Goal: Information Seeking & Learning: Learn about a topic

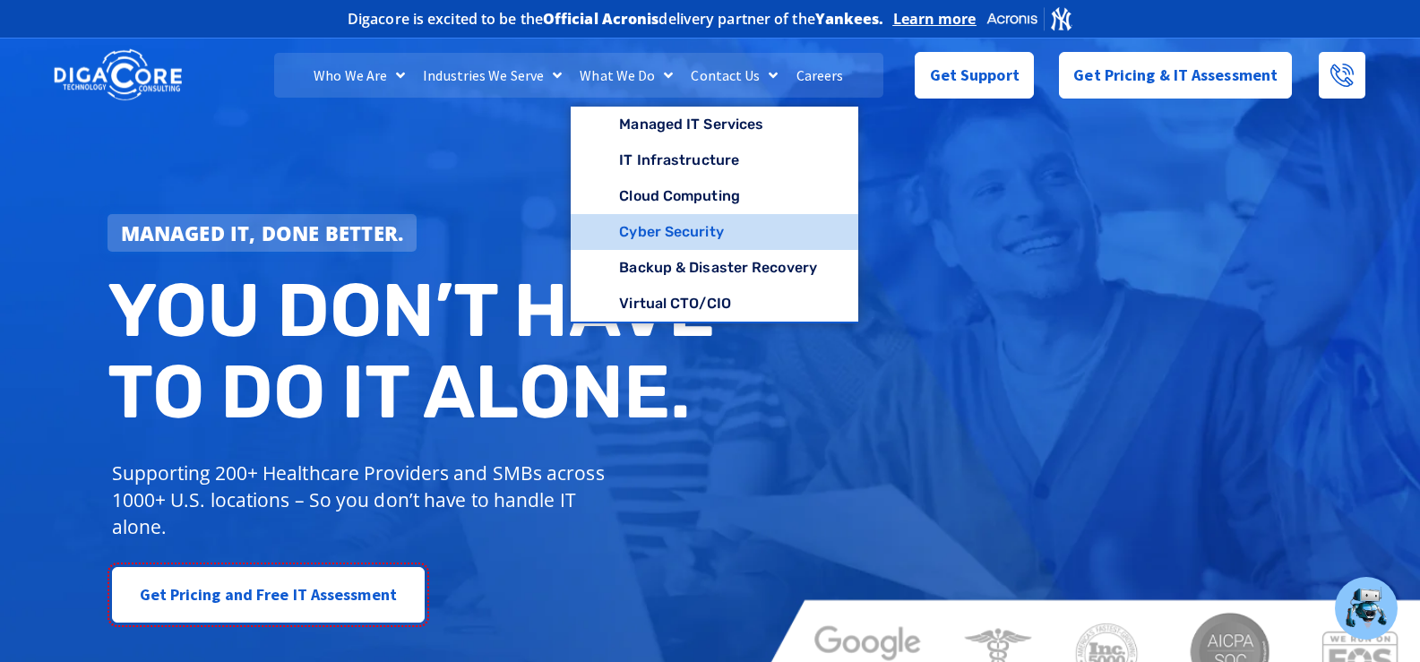
click at [673, 229] on link "Cyber Security" at bounding box center [715, 232] width 288 height 36
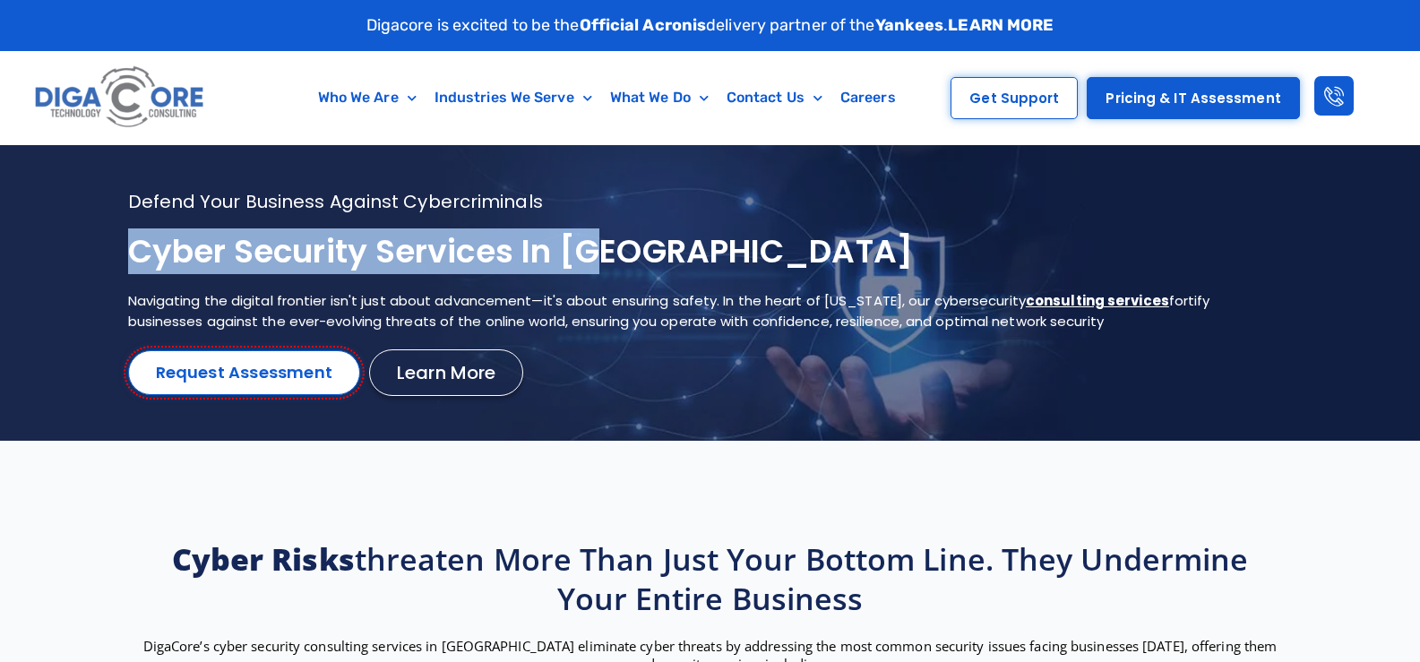
drag, startPoint x: 520, startPoint y: 252, endPoint x: 131, endPoint y: 249, distance: 388.9
click at [131, 249] on h1 "Cyber Security services in NJ" at bounding box center [688, 252] width 1120 height 42
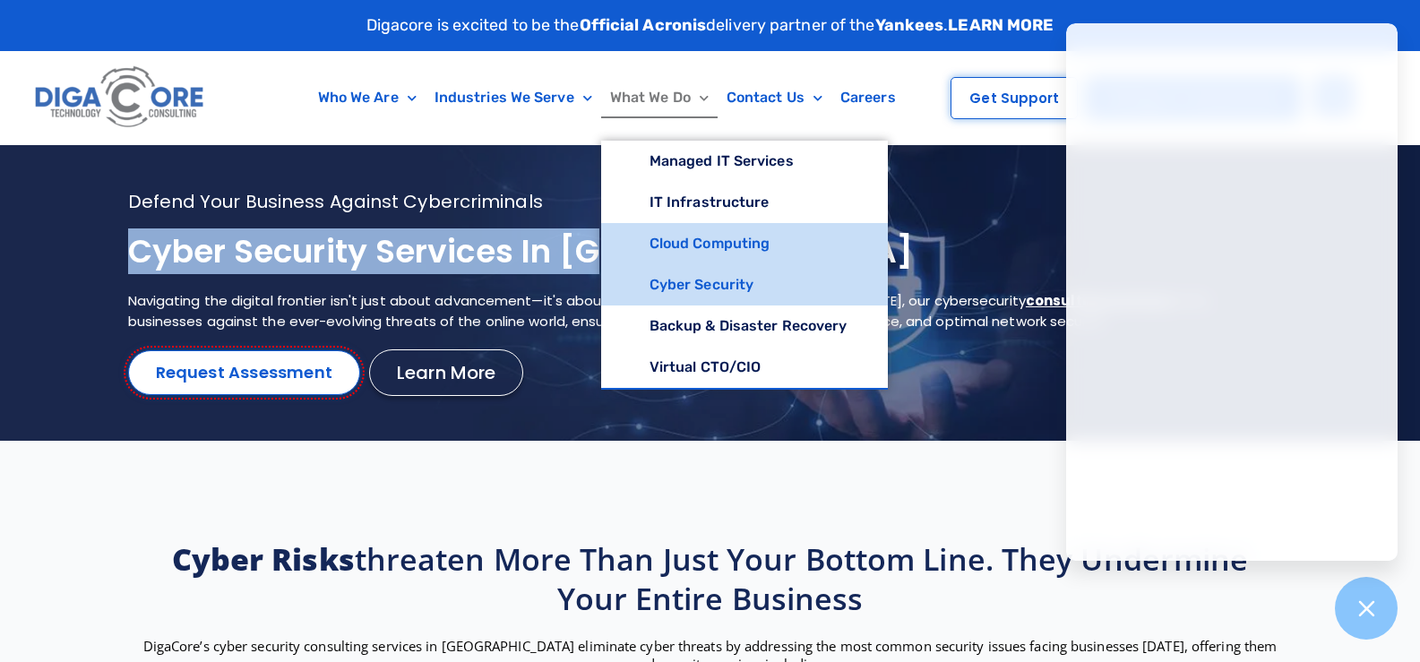
click at [677, 243] on link "Cloud Computing" at bounding box center [745, 243] width 288 height 41
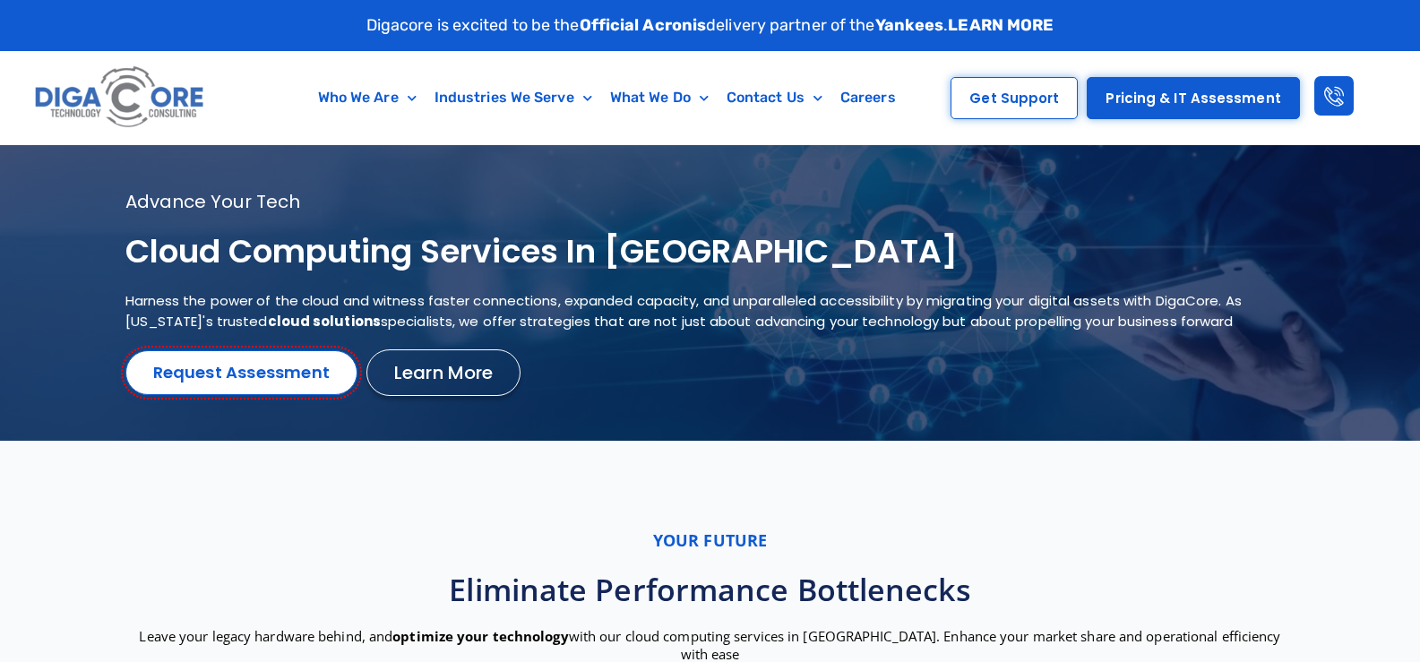
click at [271, 260] on h1 "Cloud Computing services in [GEOGRAPHIC_DATA]" at bounding box center [687, 252] width 1125 height 42
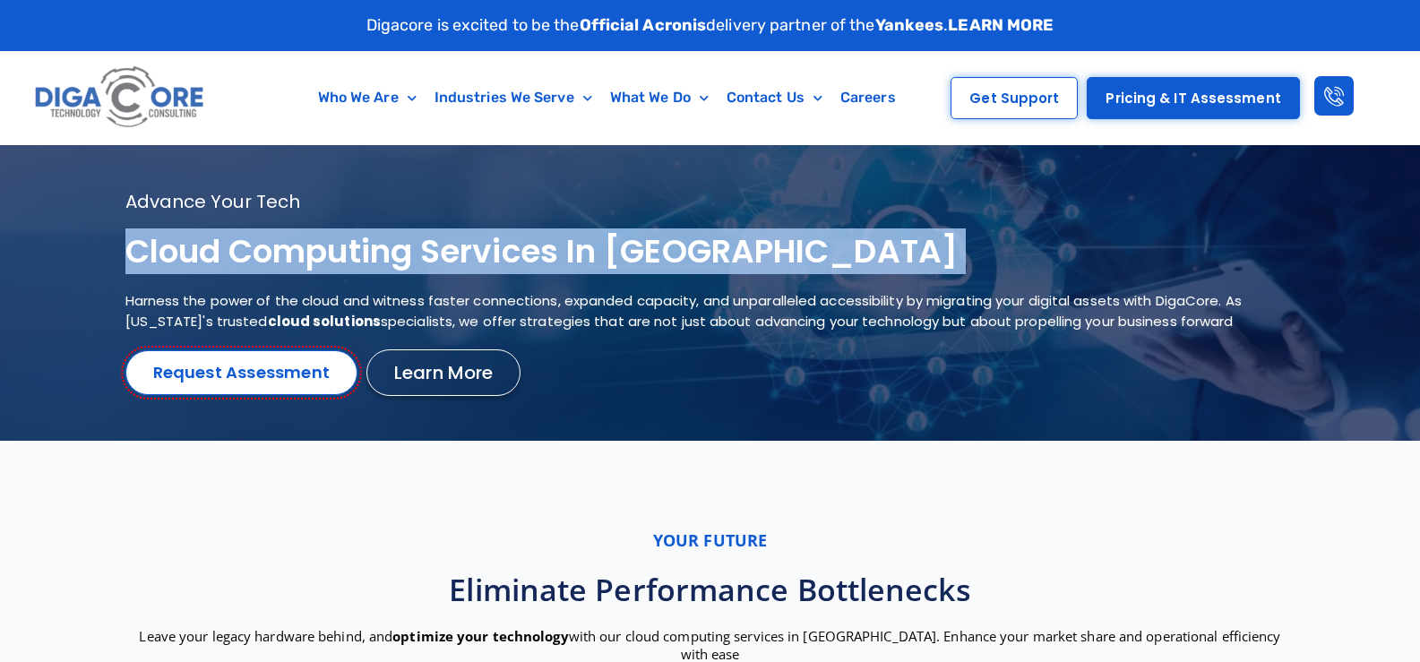
click at [271, 260] on h1 "Cloud Computing services in [GEOGRAPHIC_DATA]" at bounding box center [687, 252] width 1125 height 42
copy div "Cloud Computing services in [GEOGRAPHIC_DATA]"
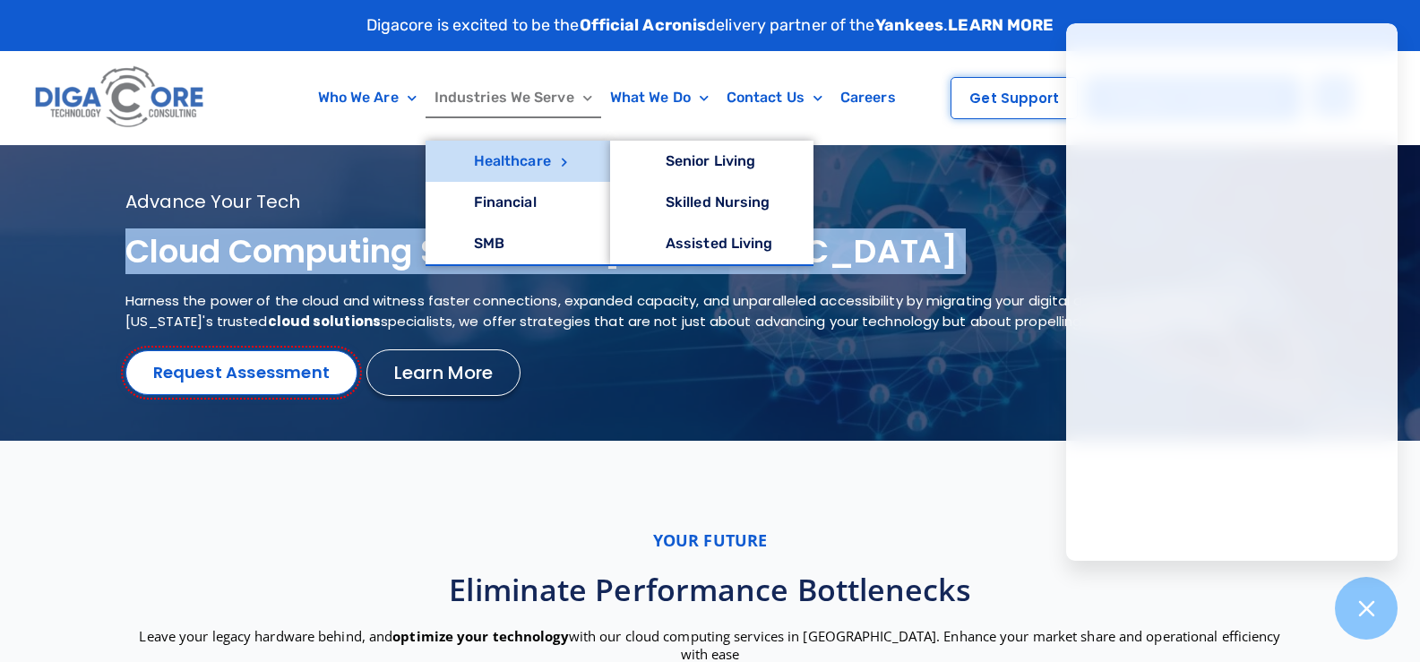
click at [504, 154] on link "Healthcare" at bounding box center [518, 161] width 185 height 41
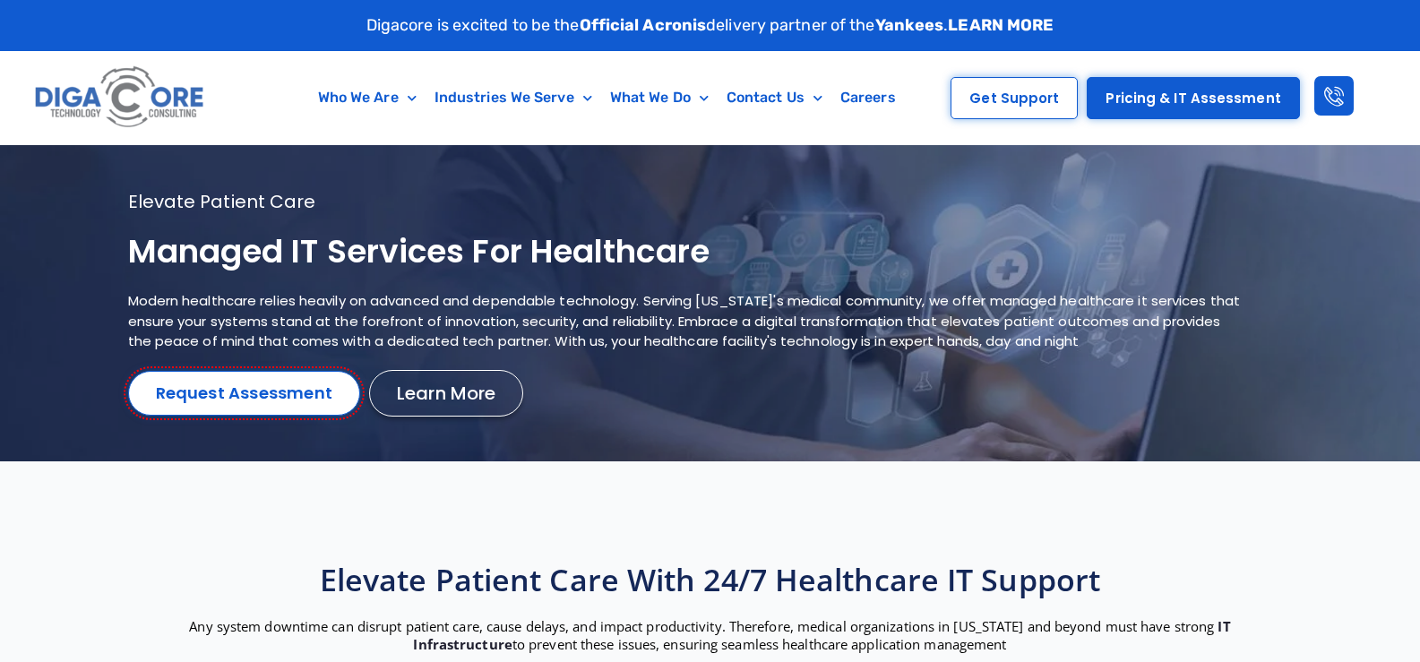
click at [503, 237] on h1 "Managed IT services for healthcare" at bounding box center [688, 252] width 1120 height 42
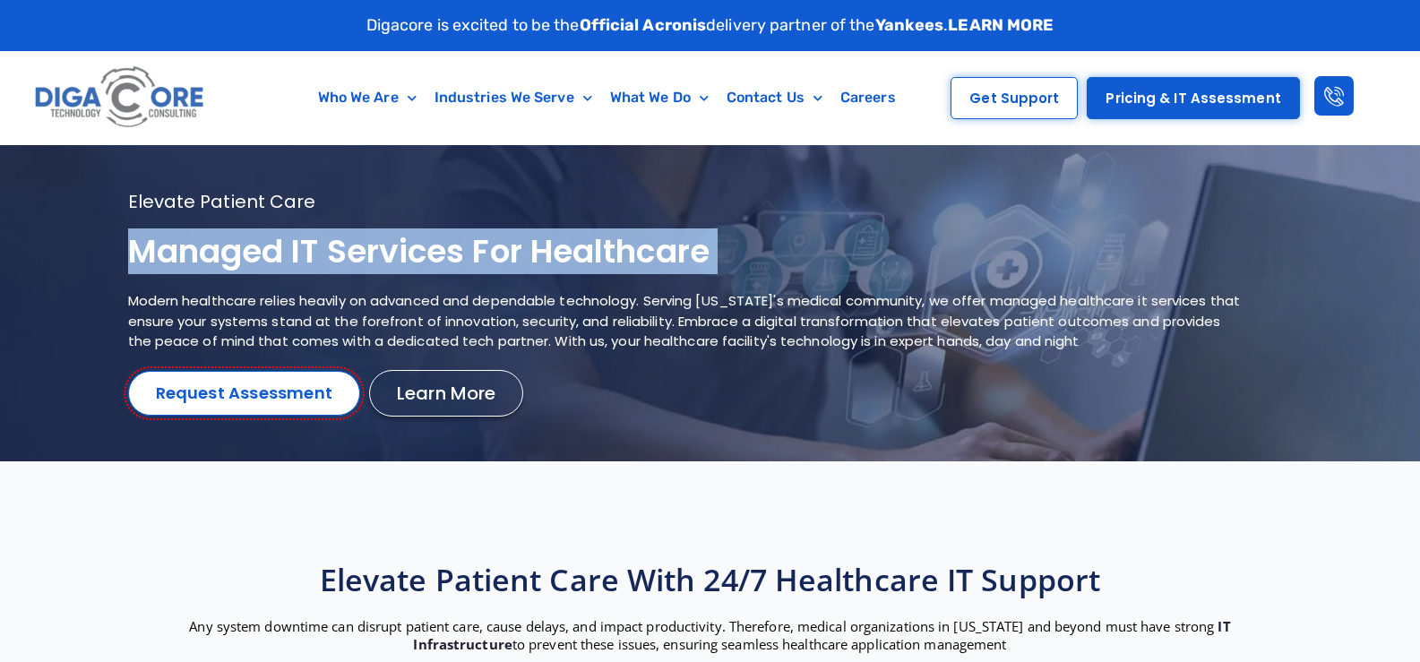
click at [503, 237] on h1 "Managed IT services for healthcare" at bounding box center [688, 252] width 1120 height 42
copy div "Managed IT services for healthcare"
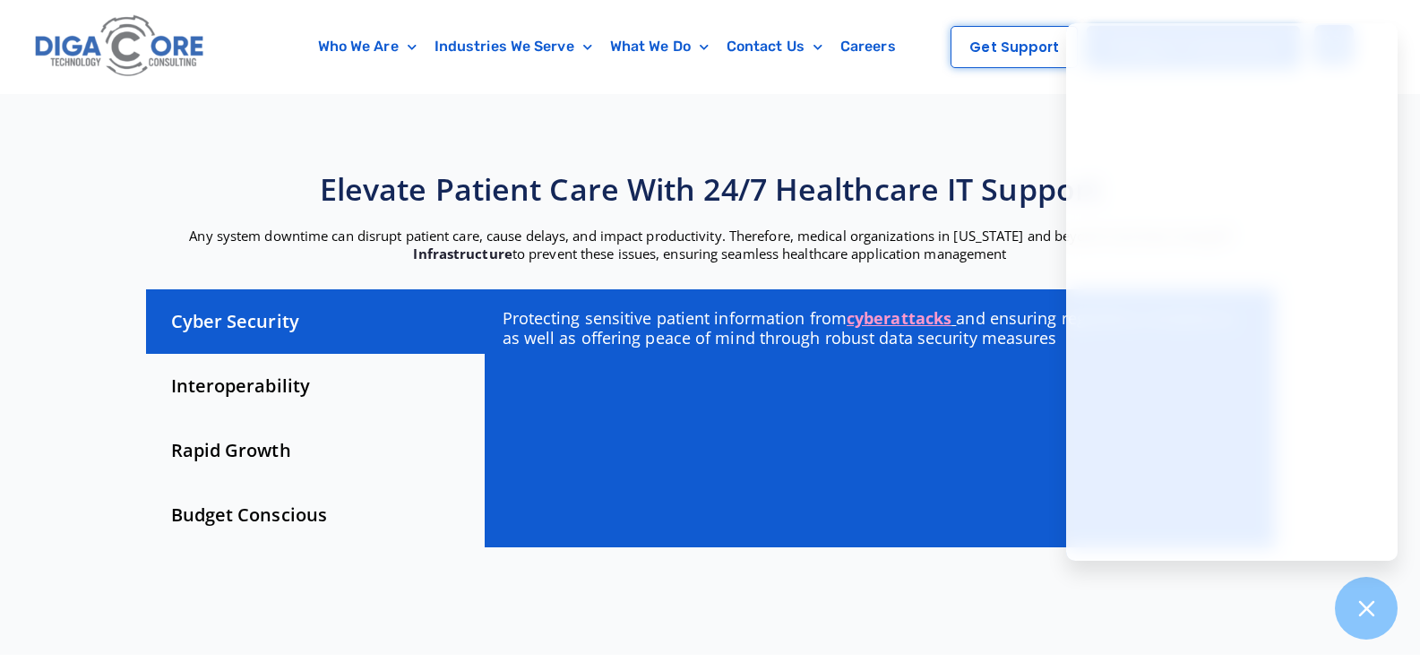
scroll to position [448, 0]
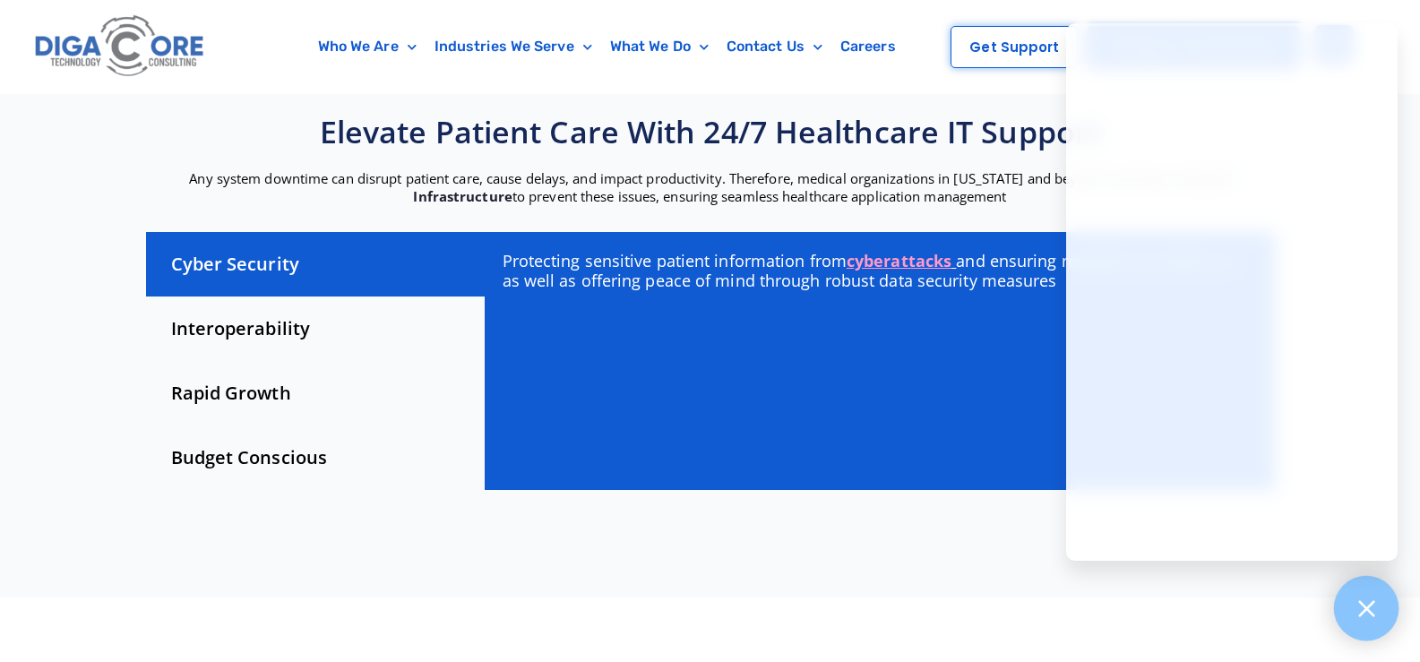
click at [1354, 596] on div at bounding box center [1366, 608] width 65 height 65
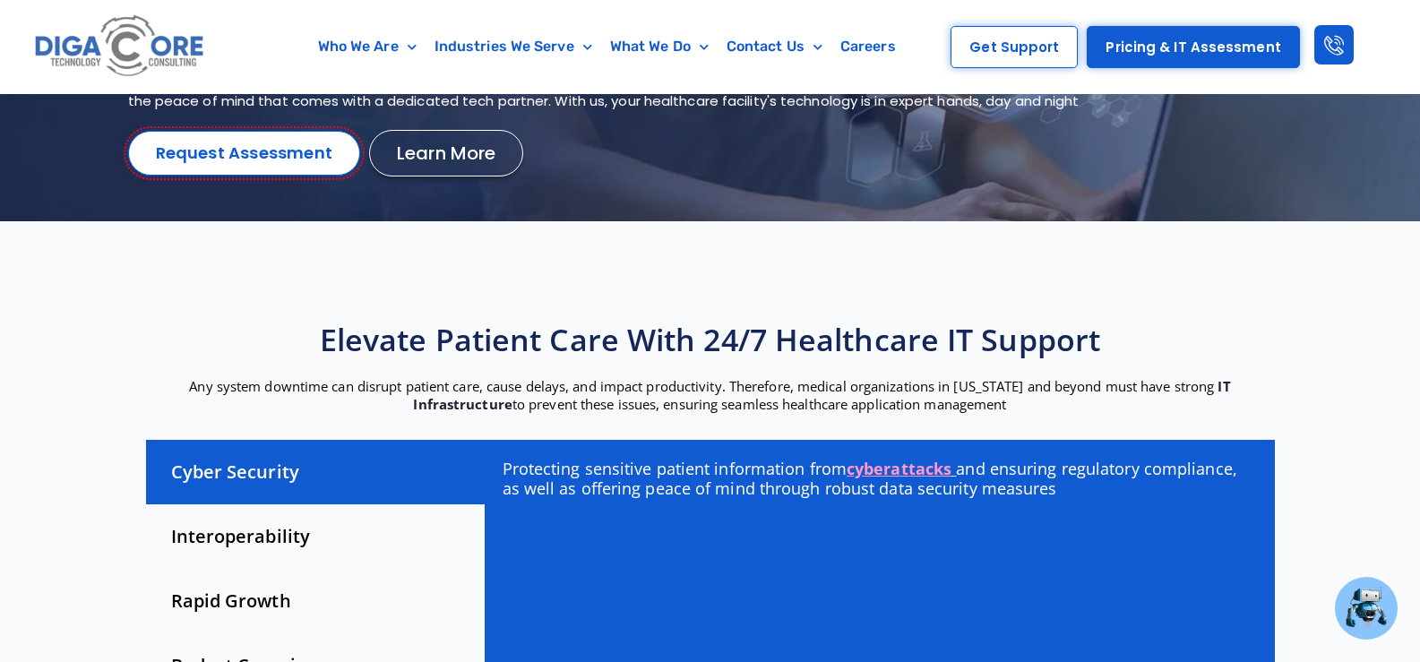
scroll to position [90, 0]
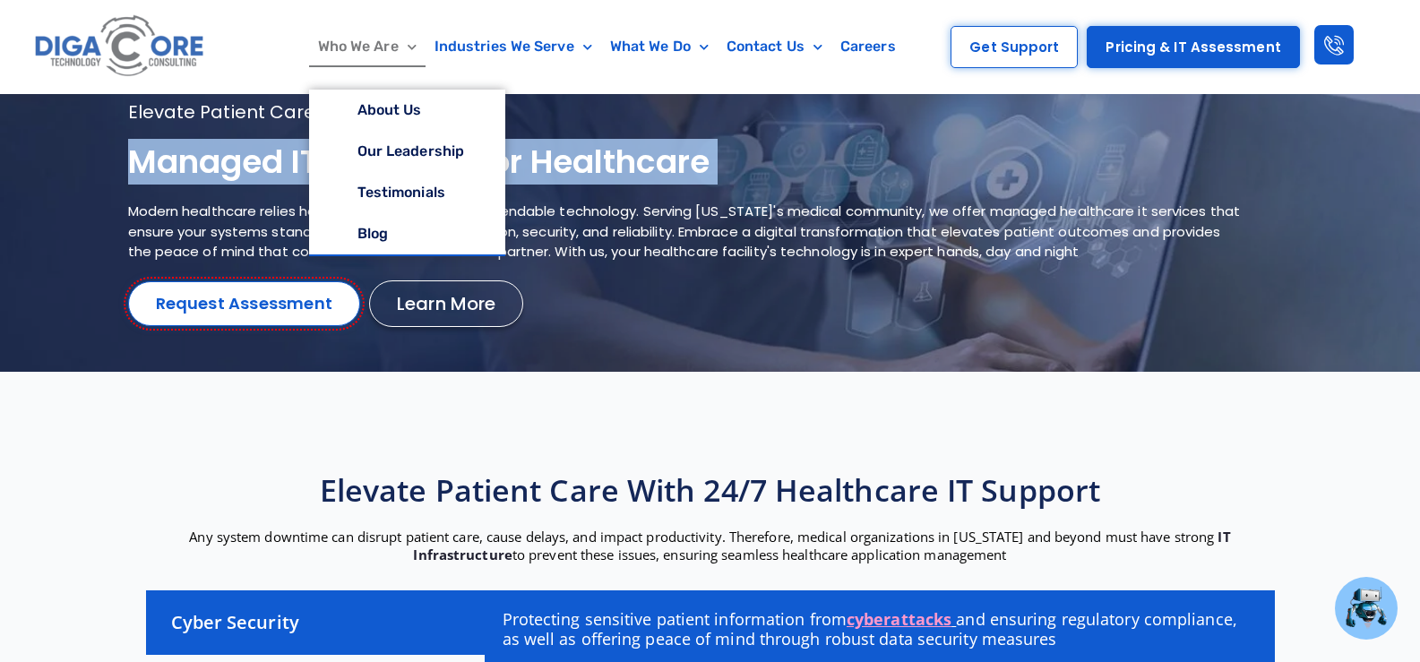
click at [115, 47] on img at bounding box center [119, 46] width 179 height 75
